Goal: Task Accomplishment & Management: Manage account settings

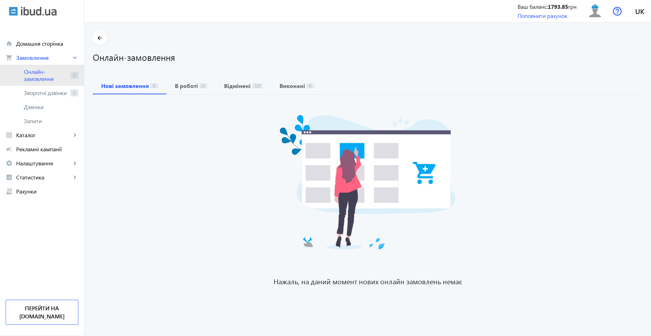
click at [61, 79] on span "Онлайн-замовлення" at bounding box center [46, 75] width 44 height 14
click at [61, 73] on span "Онлайн-замовлення" at bounding box center [46, 75] width 44 height 14
click at [36, 67] on link "Онлайн-замовлення 0" at bounding box center [42, 75] width 84 height 21
